Goal: Task Accomplishment & Management: Complete application form

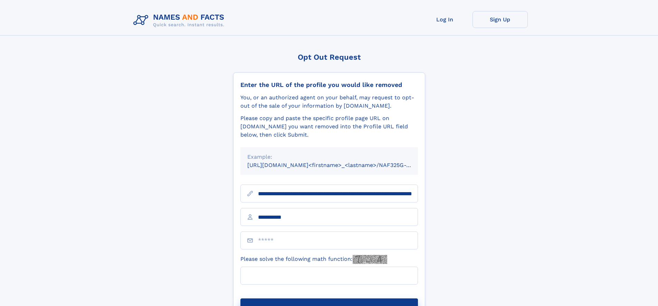
type input "**********"
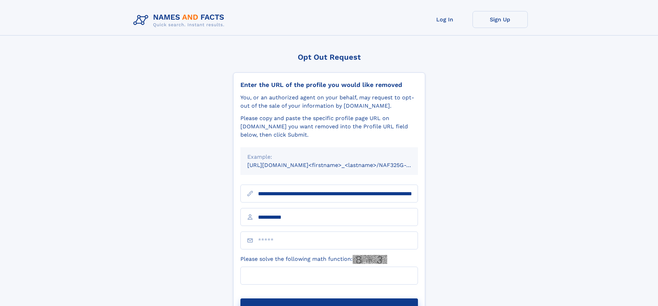
type input "**********"
type input "**"
click at [329, 299] on button "Submit Opt Out Request" at bounding box center [328, 310] width 177 height 22
